Goal: Transaction & Acquisition: Subscribe to service/newsletter

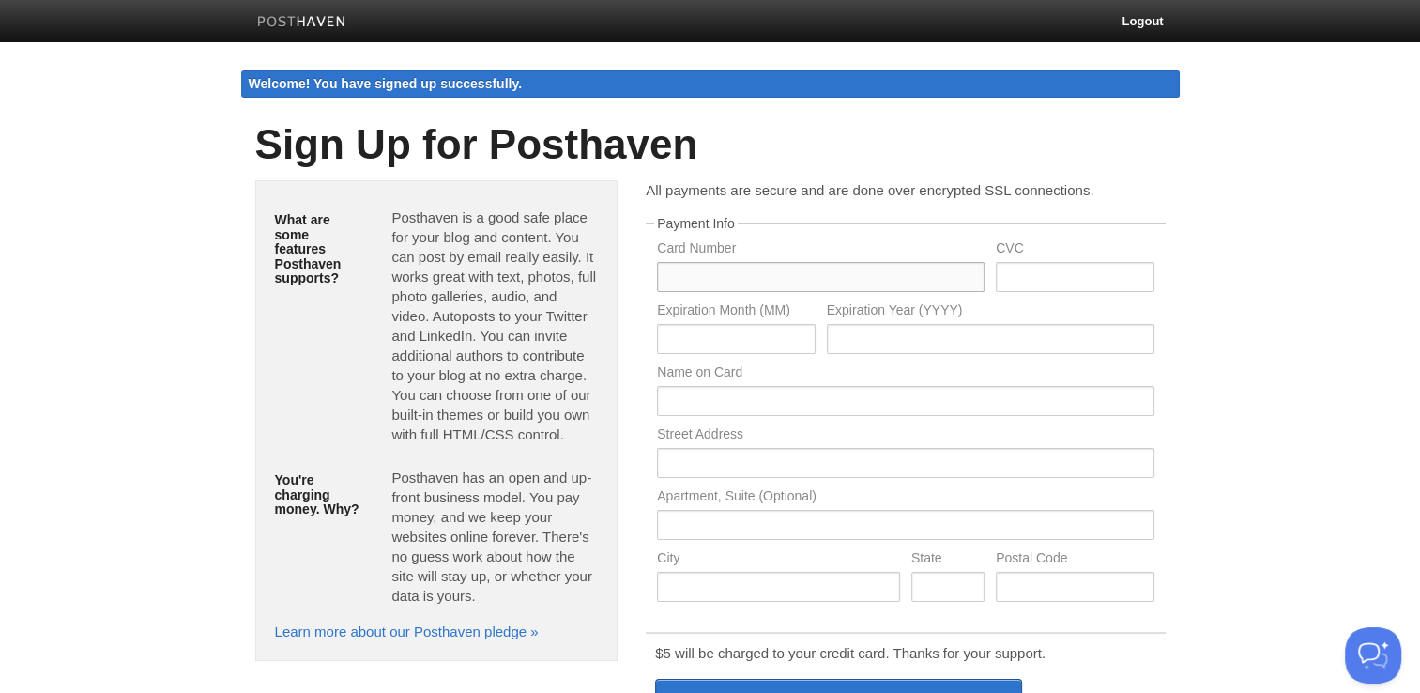
click at [746, 283] on input "text" at bounding box center [821, 277] width 328 height 30
type input "[CREDIT_CARD_NUMBER]"
click at [1078, 273] on input "text" at bounding box center [1075, 277] width 158 height 30
type input "915"
click at [704, 335] on input "text" at bounding box center [736, 339] width 158 height 30
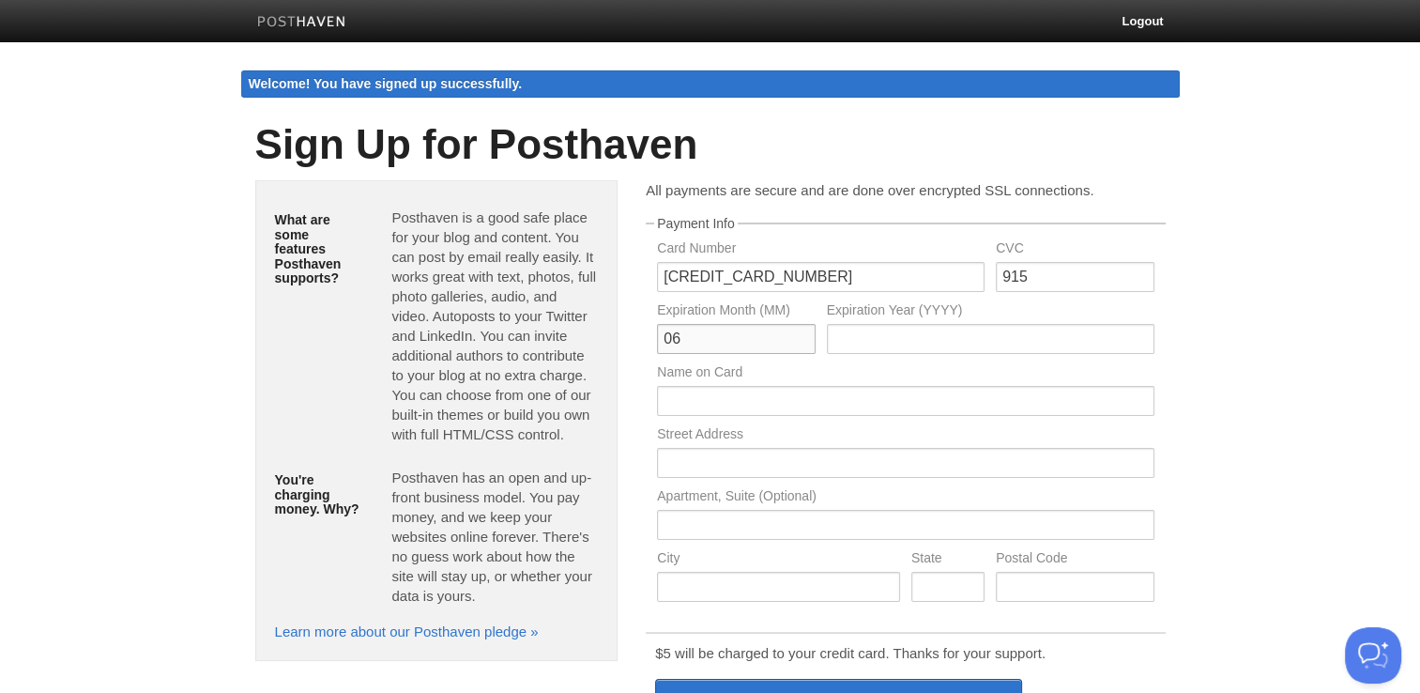
type input "06"
click at [856, 340] on input "text" at bounding box center [991, 339] width 328 height 30
type input "2026"
click at [801, 397] on input "text" at bounding box center [905, 401] width 497 height 30
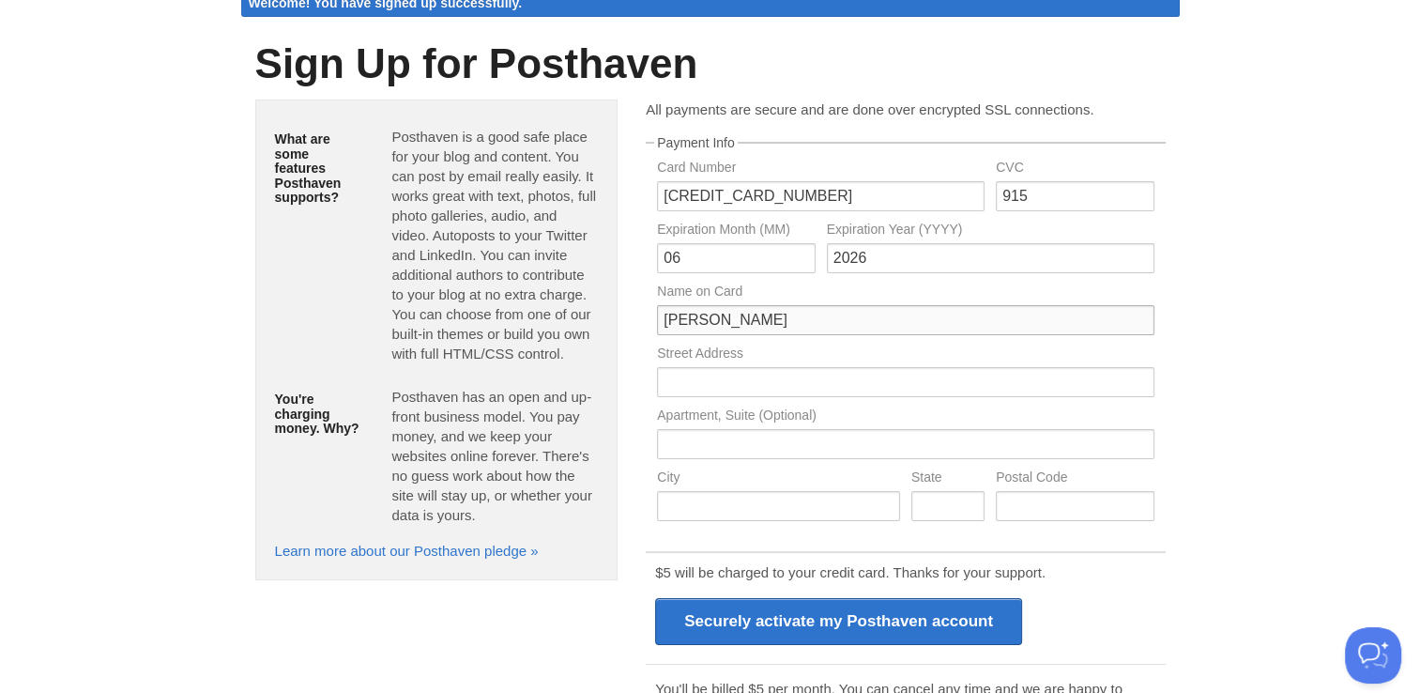
scroll to position [82, 0]
type input "[PERSON_NAME]"
click at [740, 373] on input "text" at bounding box center [905, 381] width 497 height 30
type input "[STREET_ADDRESS]"
type input "[GEOGRAPHIC_DATA]"
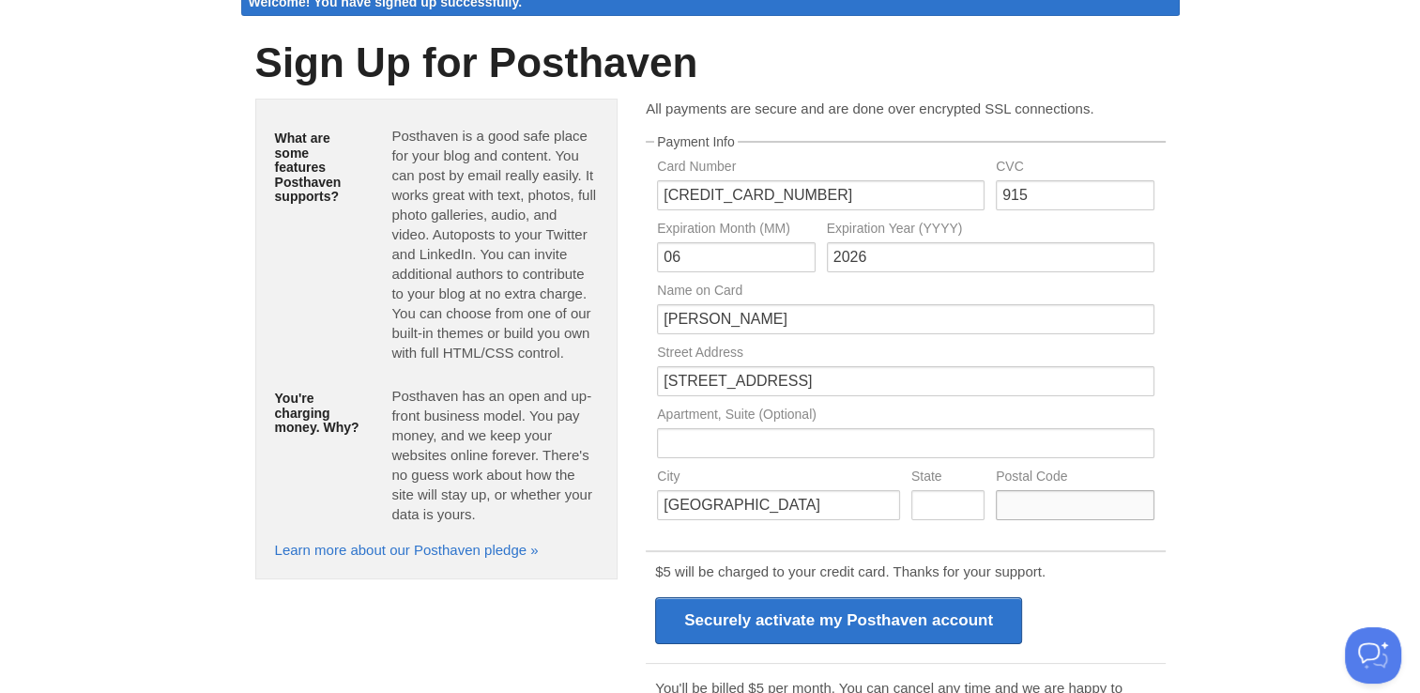
type input "YO23 3TB"
click at [1240, 451] on body "Logout Welcome! You have signed up successfully. Welcome! You have signed up su…" at bounding box center [710, 383] width 1420 height 930
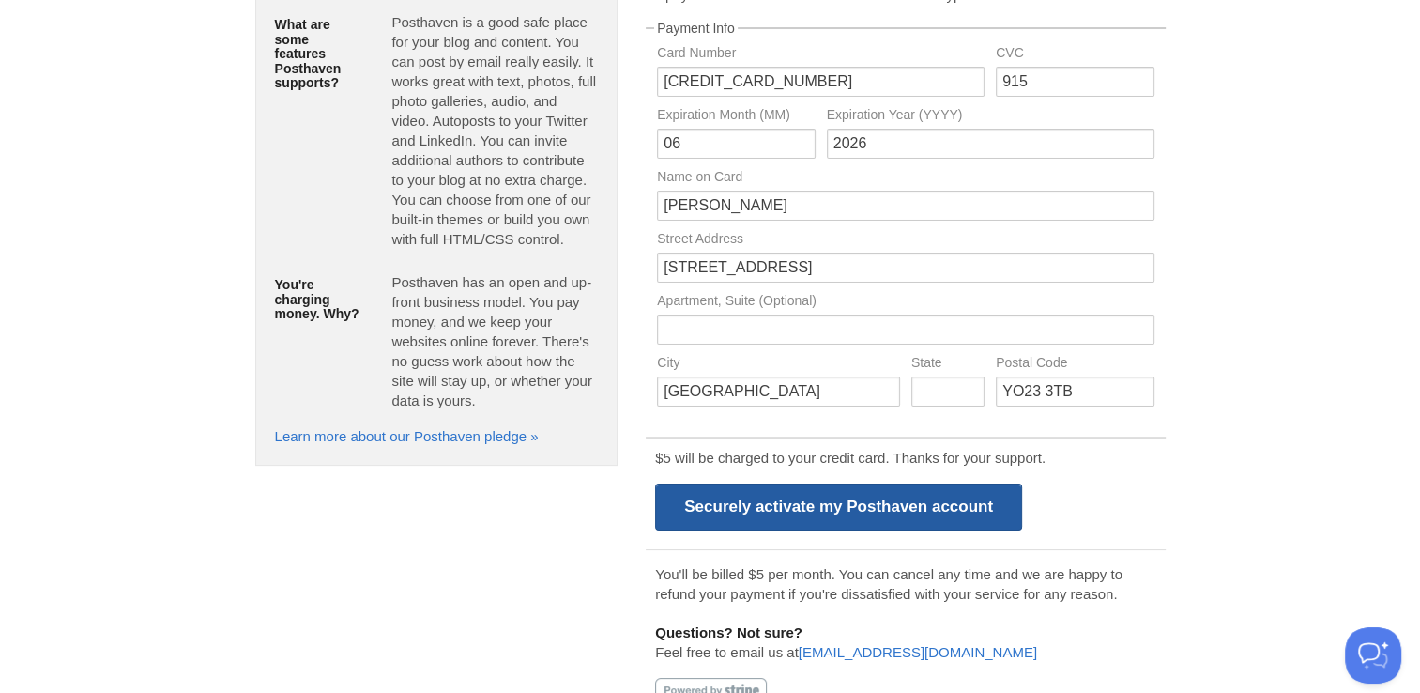
scroll to position [195, 0]
click at [931, 489] on input "Securely activate my Posthaven account" at bounding box center [838, 506] width 367 height 47
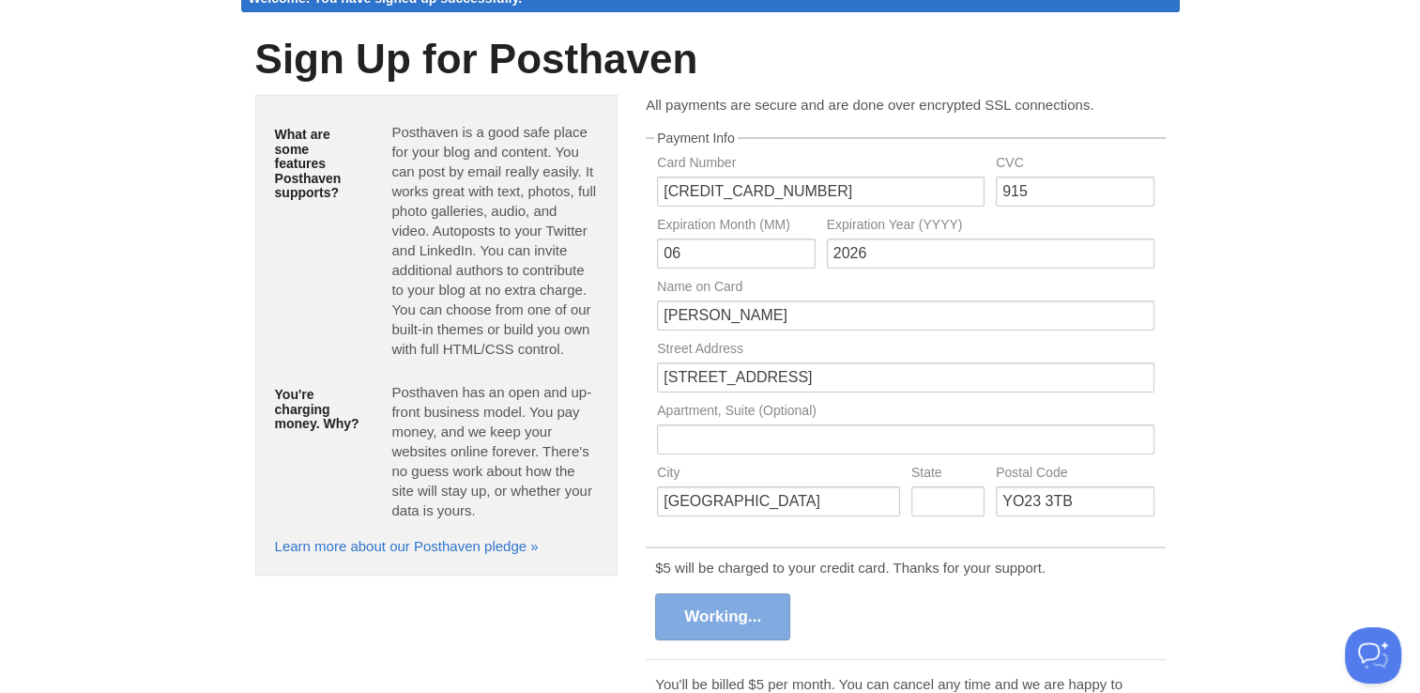
scroll to position [0, 0]
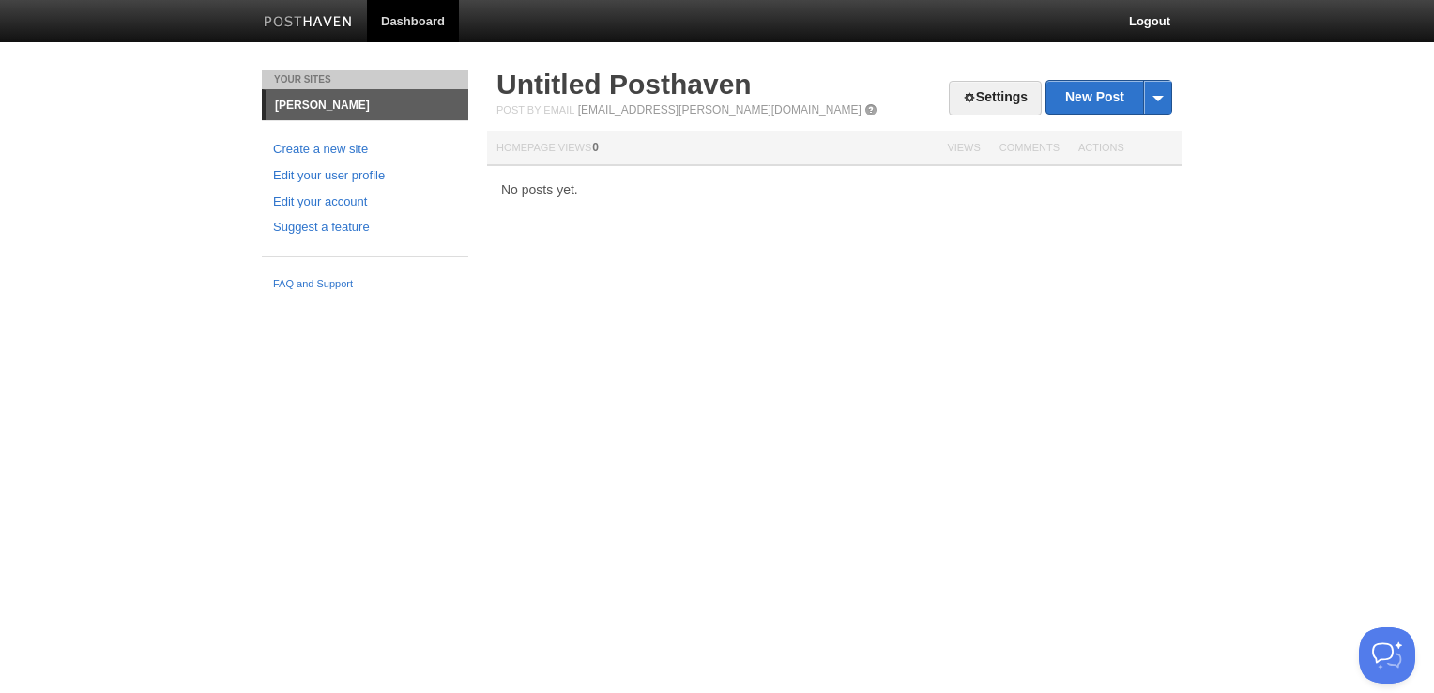
click at [308, 99] on link "james-hext" at bounding box center [367, 105] width 203 height 30
click at [599, 89] on link "Untitled Posthaven" at bounding box center [624, 84] width 255 height 31
